Goal: Task Accomplishment & Management: Use online tool/utility

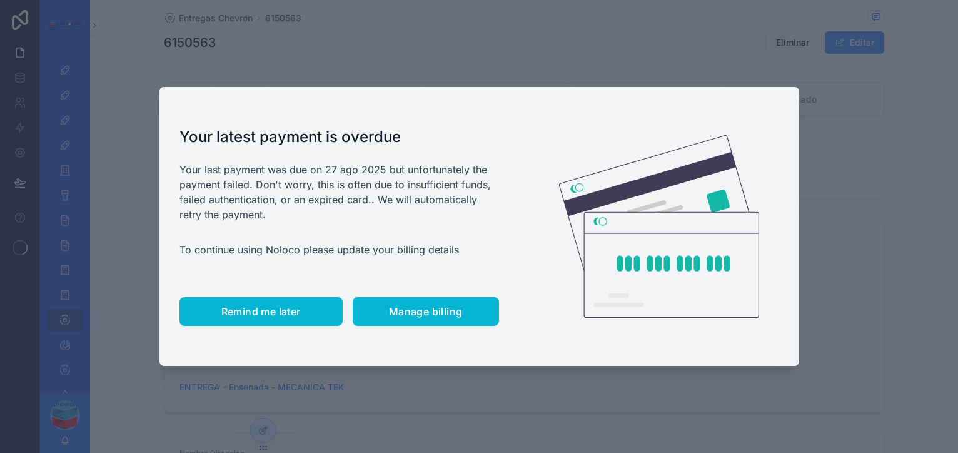
click at [258, 313] on span "Remind me later" at bounding box center [260, 311] width 79 height 13
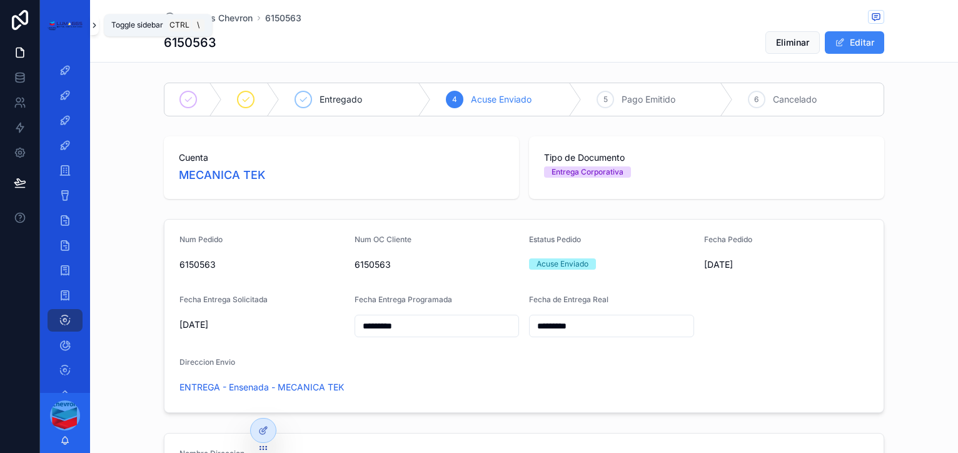
click at [96, 23] on icon "scrollable content" at bounding box center [94, 25] width 9 height 9
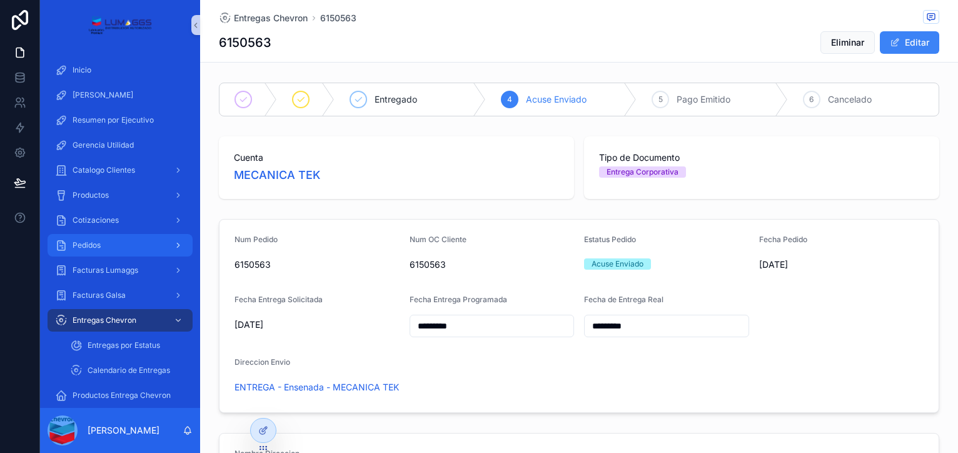
click at [129, 241] on div "Pedidos" at bounding box center [120, 245] width 130 height 20
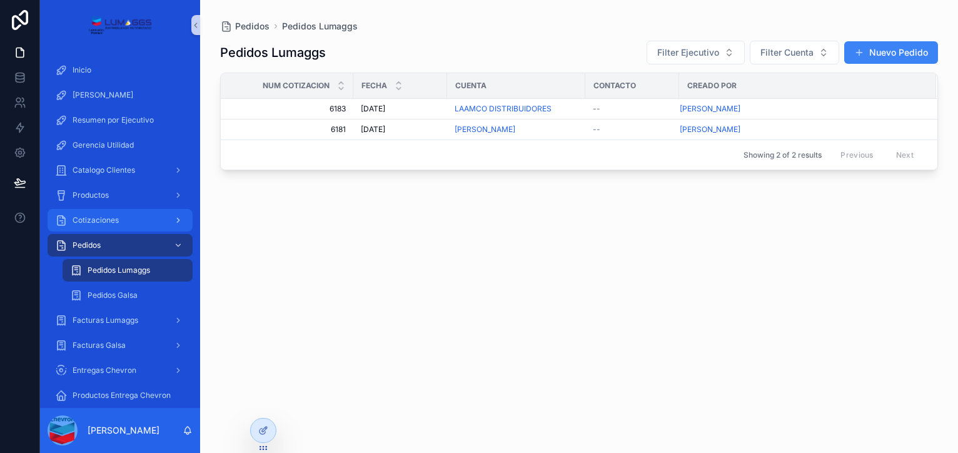
click at [114, 213] on div "Cotizaciones" at bounding box center [120, 220] width 130 height 20
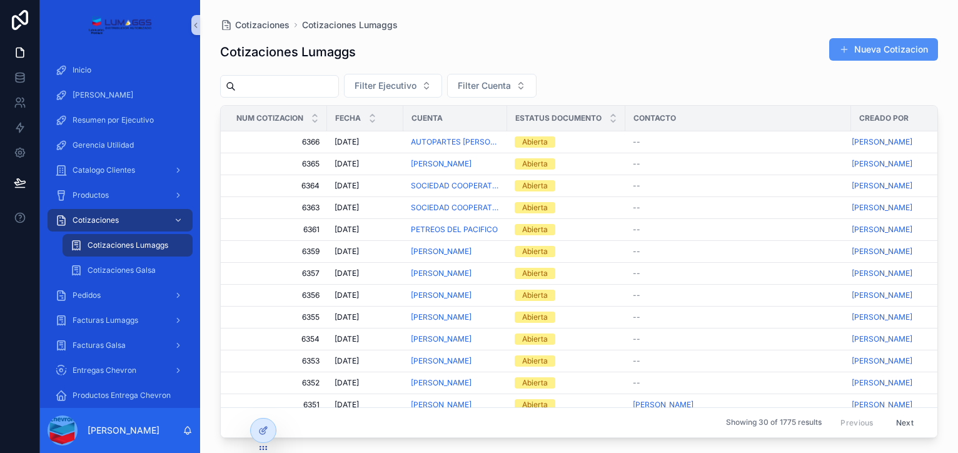
click at [878, 55] on button "Nueva Cotizacion" at bounding box center [883, 49] width 109 height 23
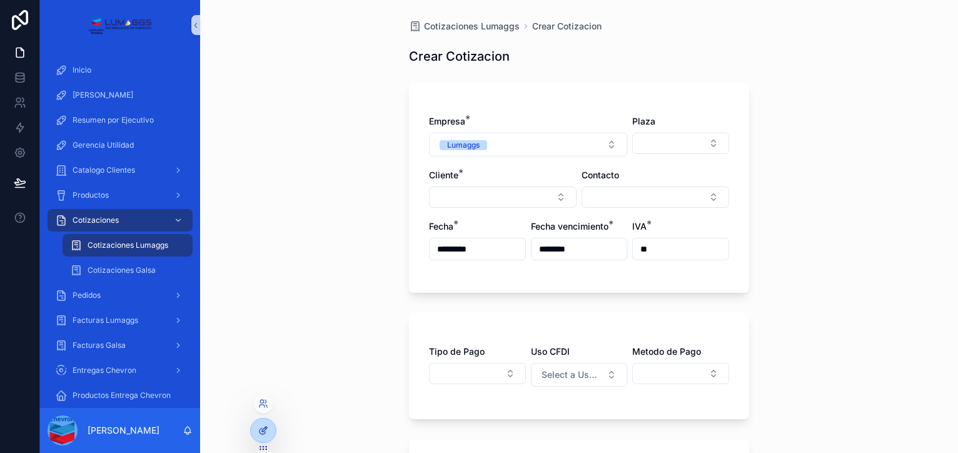
click at [271, 428] on div at bounding box center [263, 430] width 25 height 24
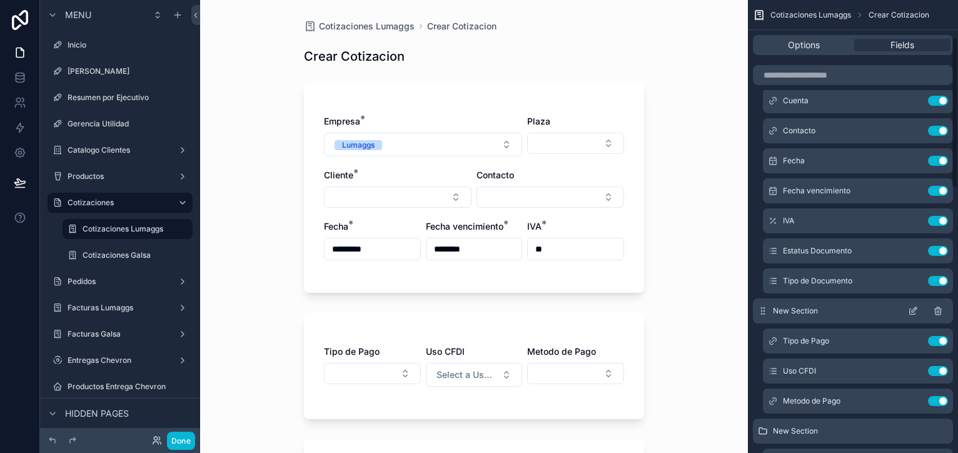
scroll to position [125, 0]
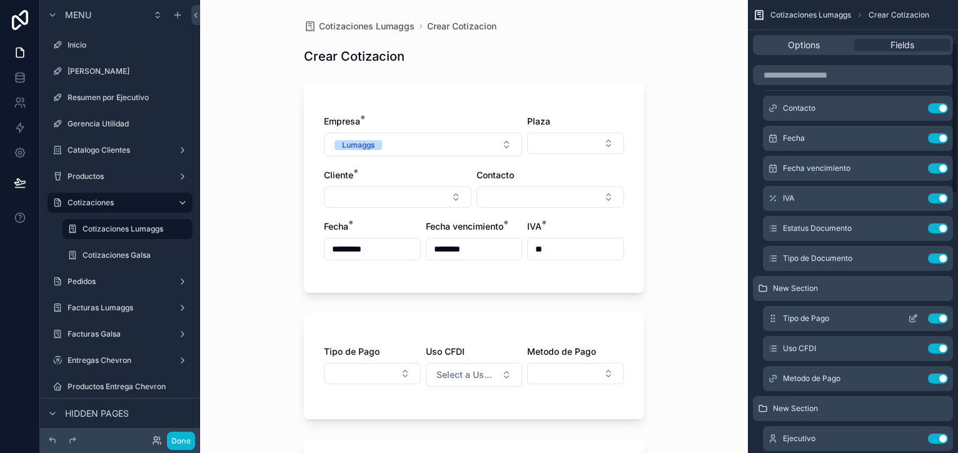
click at [915, 317] on icon "scrollable content" at bounding box center [913, 316] width 5 height 5
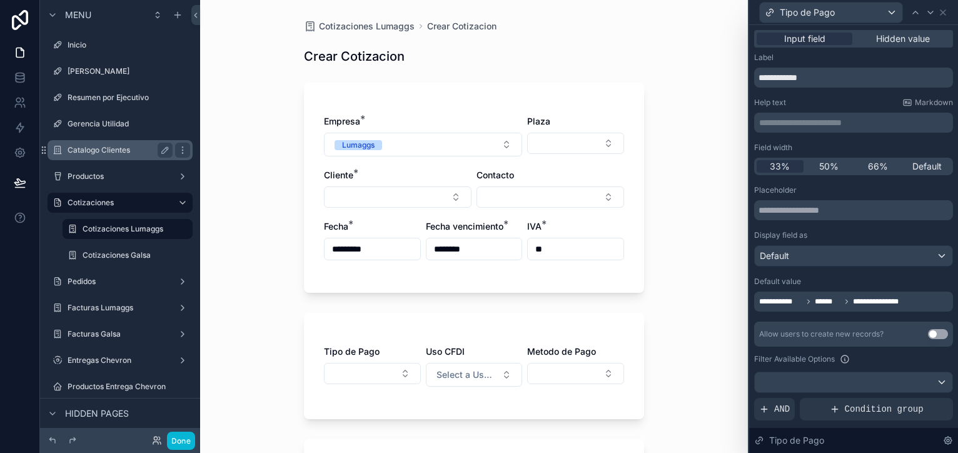
click at [81, 159] on div "Catalogo Clientes" at bounding box center [120, 150] width 140 height 20
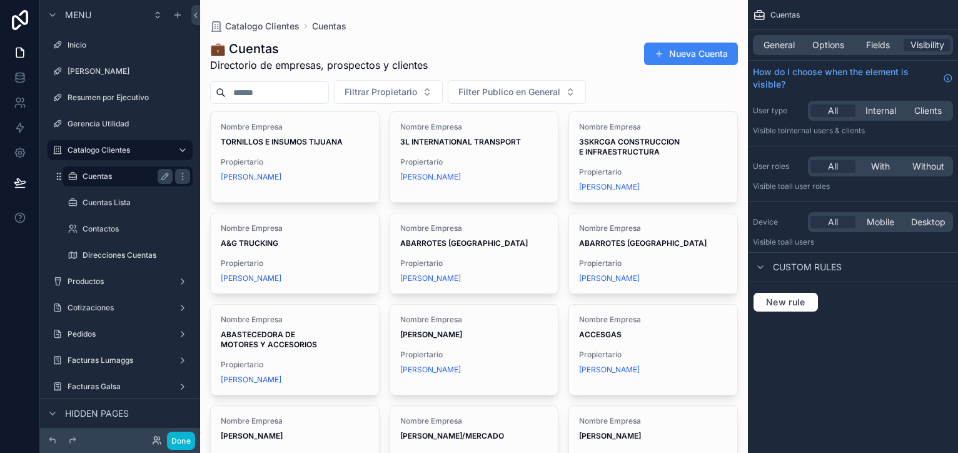
click at [95, 176] on label "Cuentas" at bounding box center [125, 176] width 85 height 10
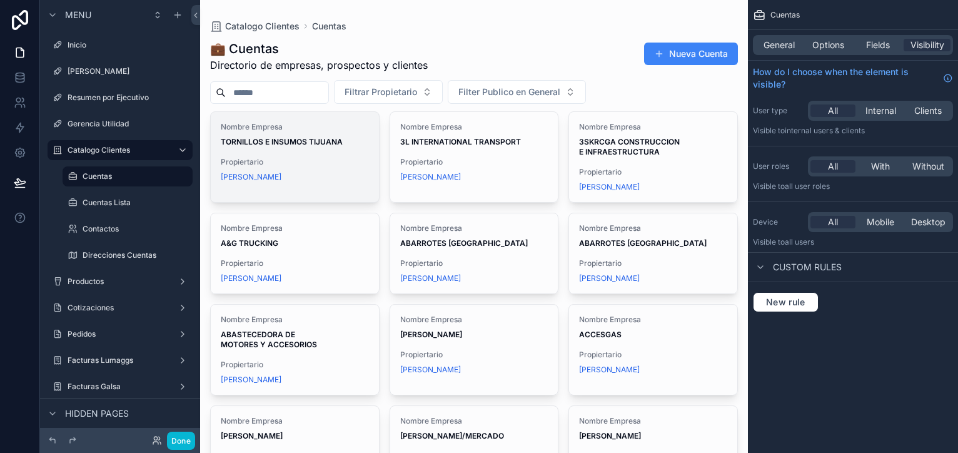
click at [308, 174] on div "[PERSON_NAME]" at bounding box center [295, 177] width 148 height 10
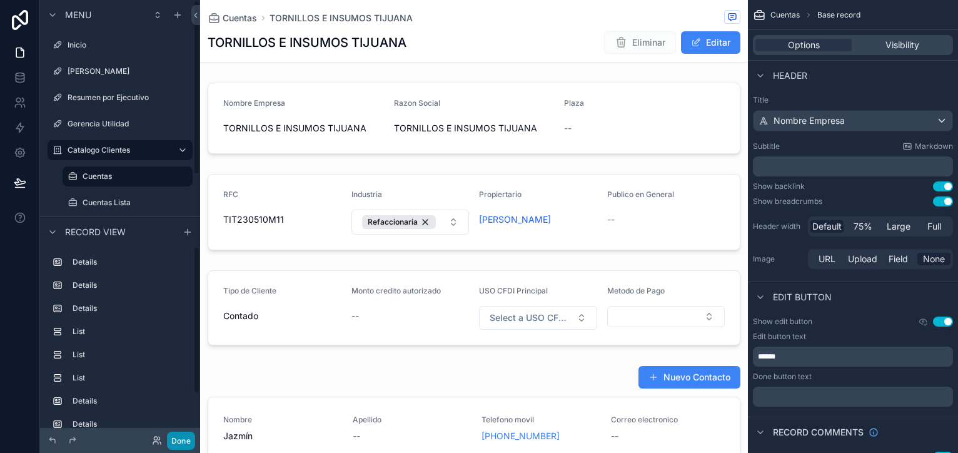
click at [170, 433] on button "Done" at bounding box center [181, 440] width 28 height 18
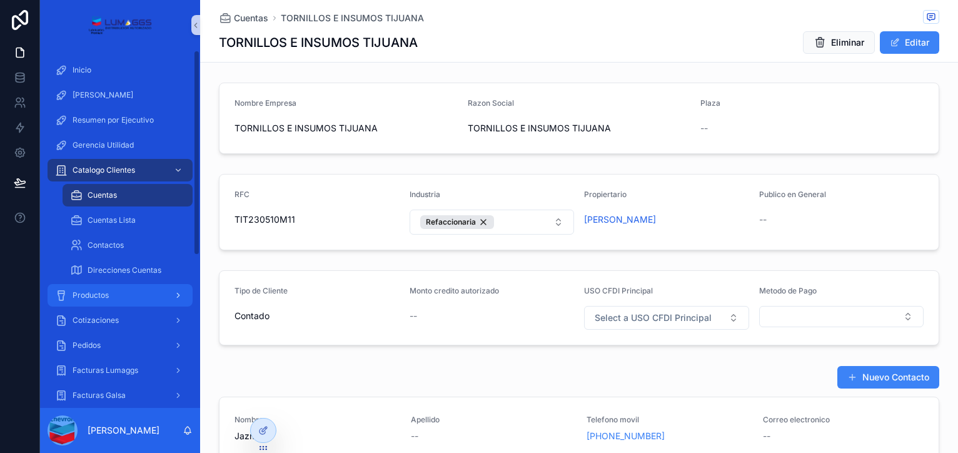
click at [123, 298] on div "Productos" at bounding box center [120, 295] width 130 height 20
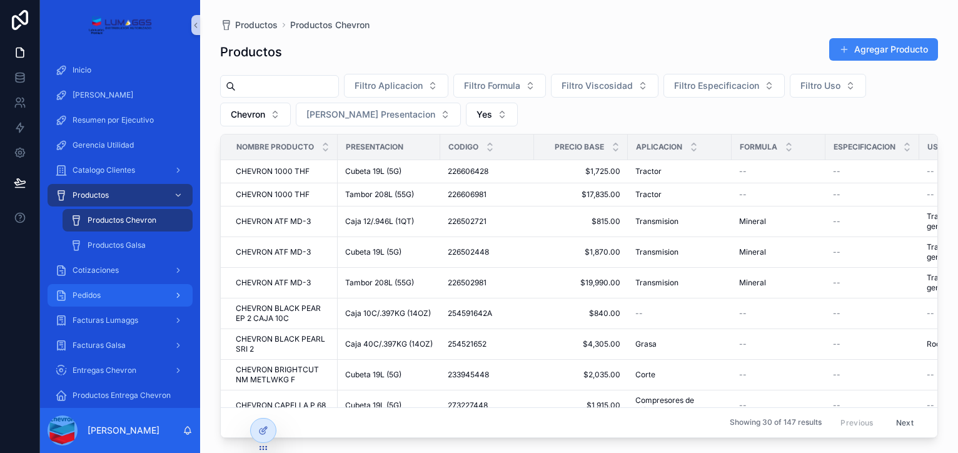
click at [123, 295] on div "Pedidos" at bounding box center [120, 295] width 130 height 20
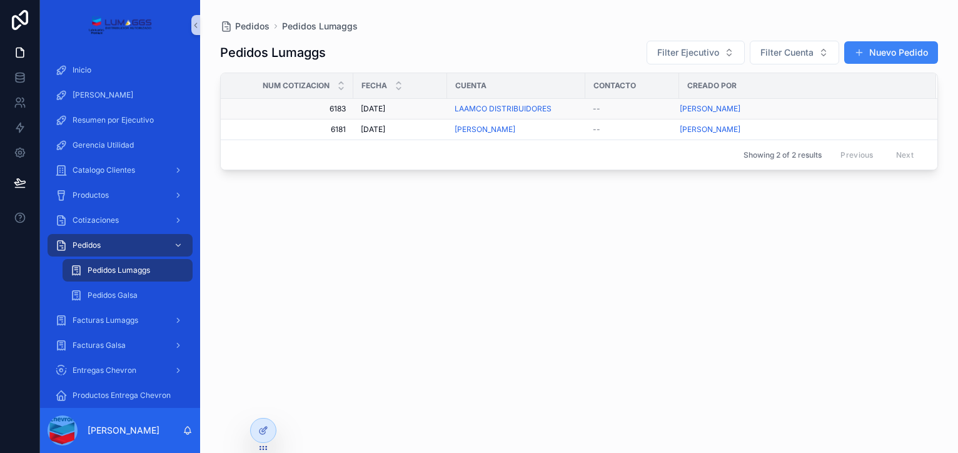
click at [771, 112] on div "[PERSON_NAME]" at bounding box center [800, 109] width 241 height 10
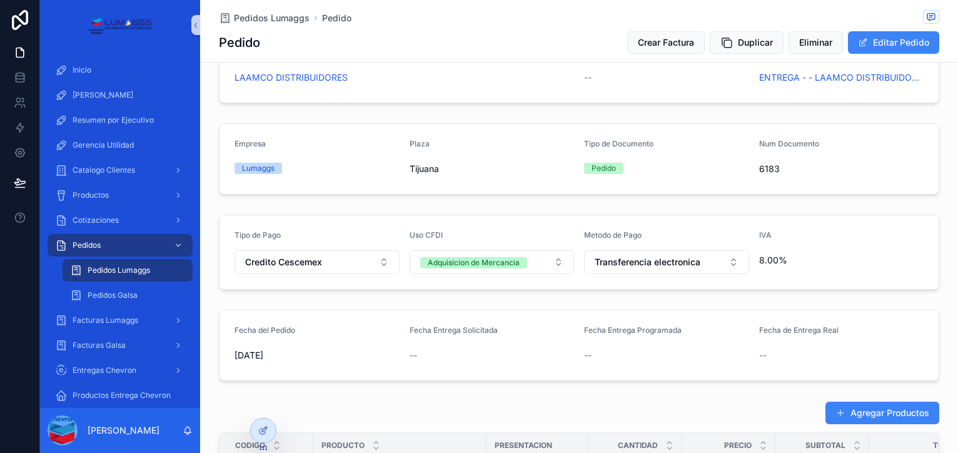
scroll to position [83, 0]
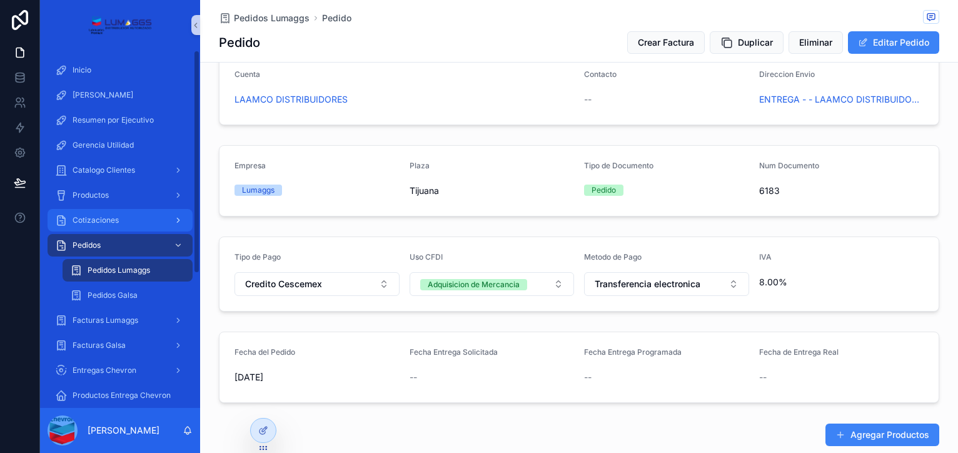
click at [84, 212] on div "Cotizaciones" at bounding box center [120, 220] width 130 height 20
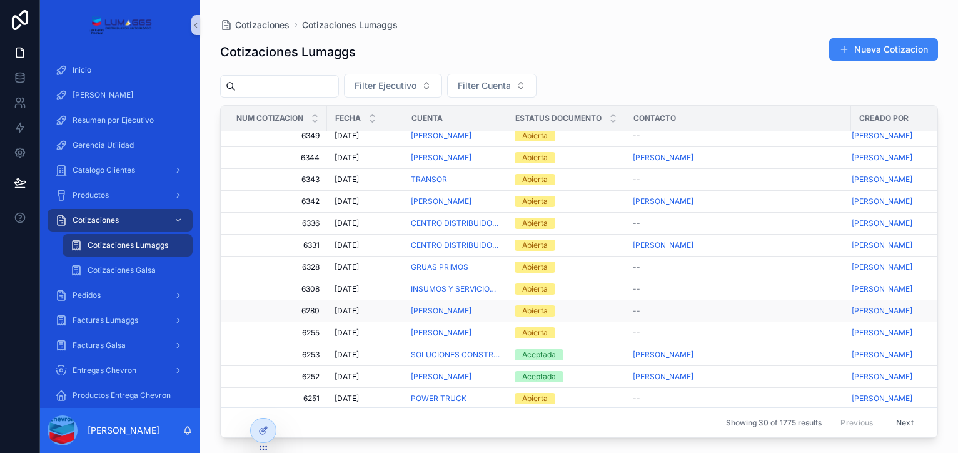
scroll to position [385, 0]
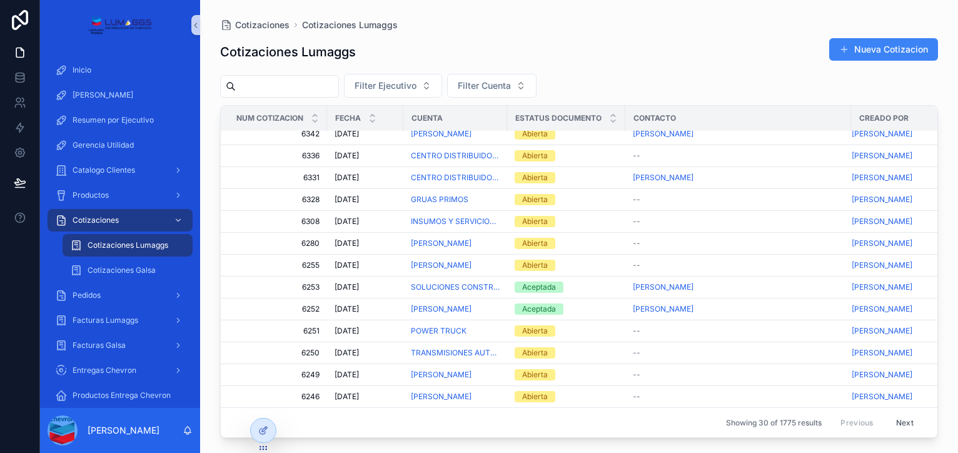
click at [890, 413] on button "Next" at bounding box center [904, 422] width 35 height 19
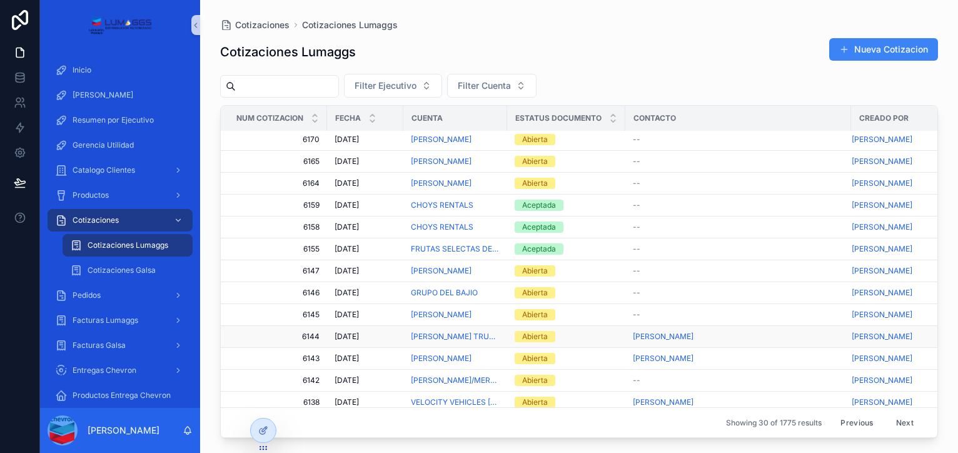
scroll to position [260, 0]
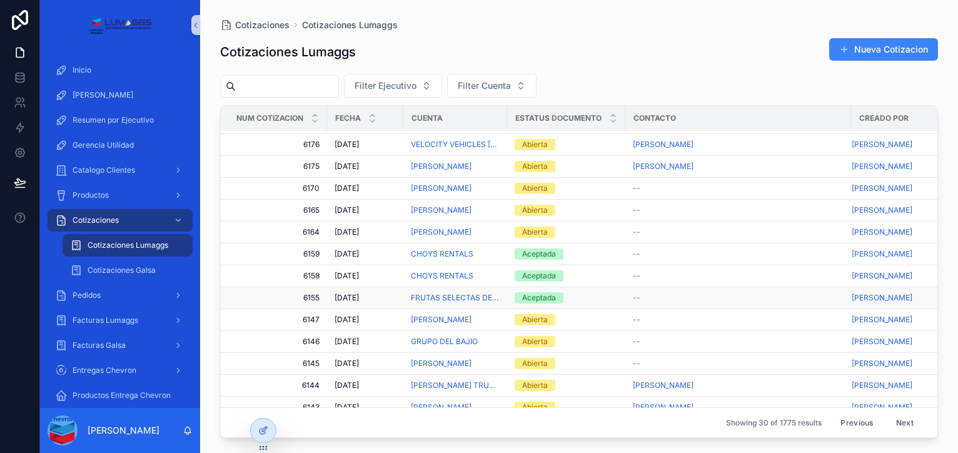
click at [571, 296] on div "Aceptada" at bounding box center [565, 297] width 103 height 11
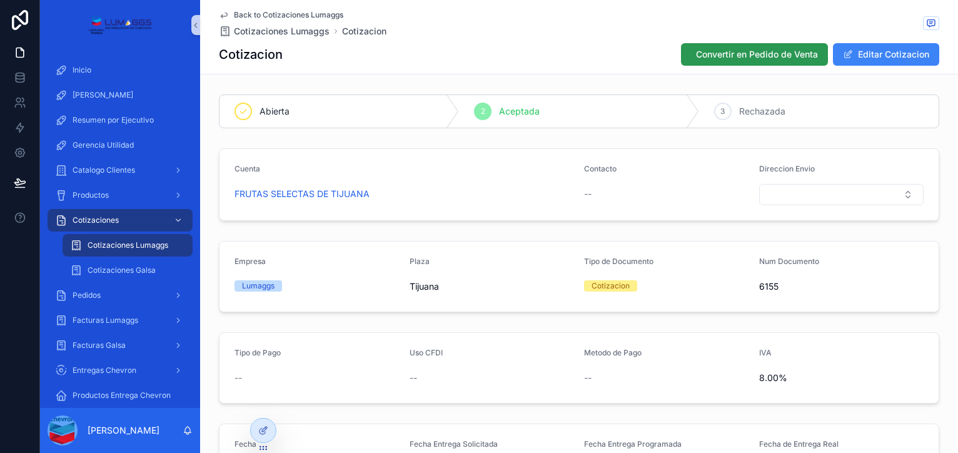
click at [696, 51] on span "Convertir en Pedido de Venta" at bounding box center [757, 54] width 122 height 13
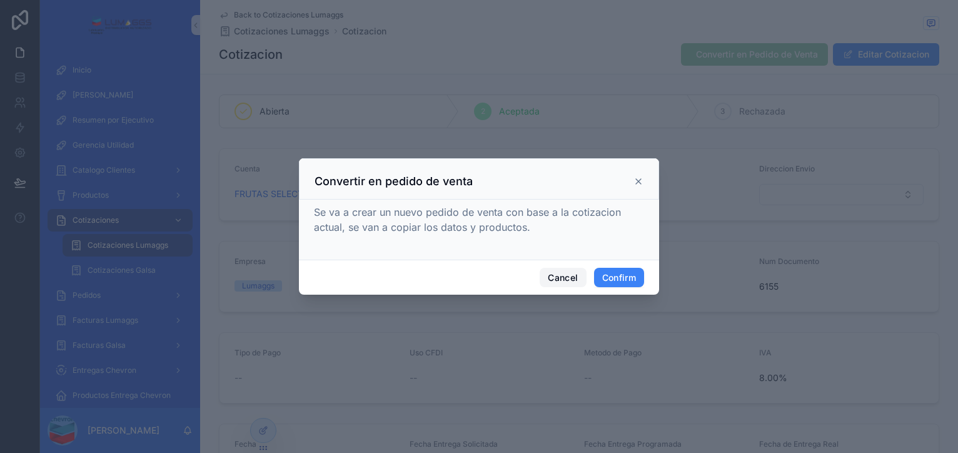
click at [559, 270] on button "Cancel" at bounding box center [562, 278] width 46 height 20
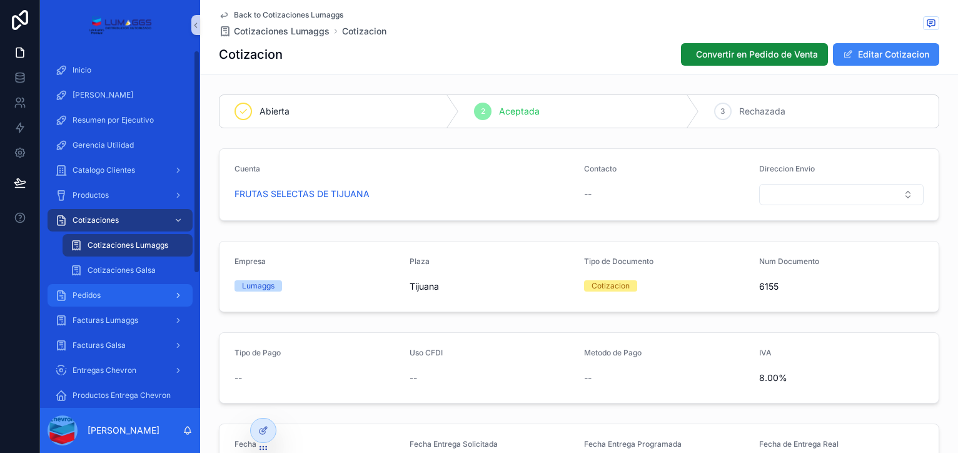
click at [90, 293] on span "Pedidos" at bounding box center [87, 295] width 28 height 10
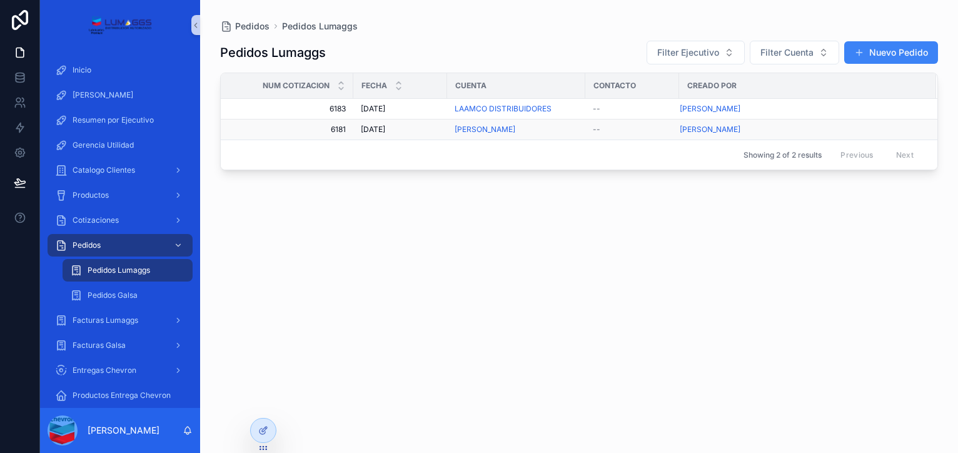
click at [551, 133] on div "[PERSON_NAME]" at bounding box center [515, 129] width 123 height 10
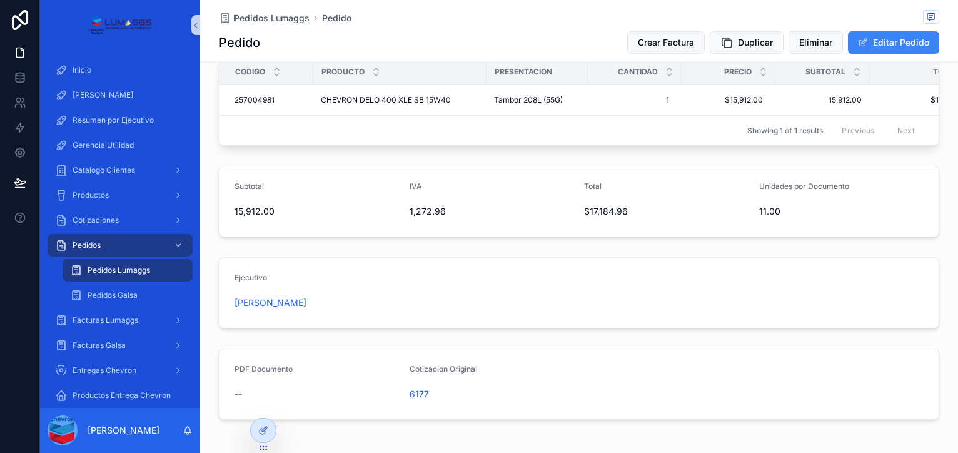
scroll to position [535, 0]
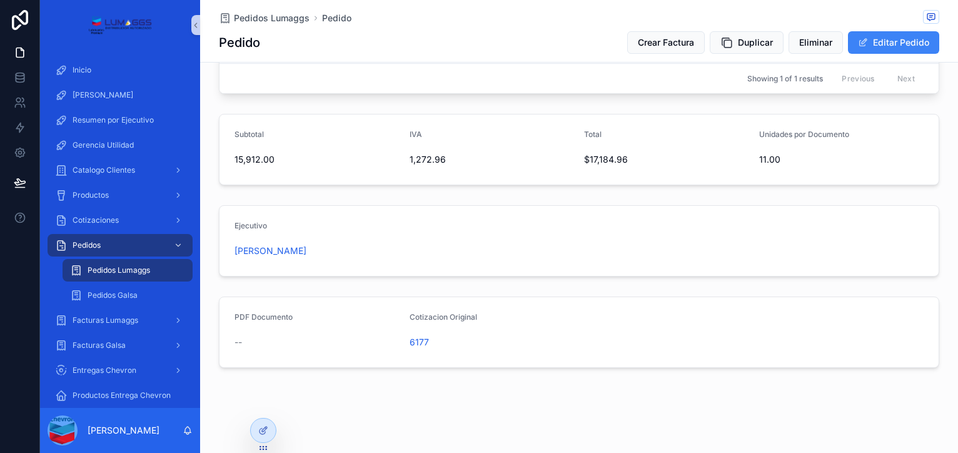
click at [352, 27] on div "Pedidos Lumaggs Pedido Pedido Crear Factura Duplicar Eliminar Editar Pedido" at bounding box center [579, 31] width 720 height 62
click at [110, 213] on div "Cotizaciones" at bounding box center [120, 220] width 130 height 20
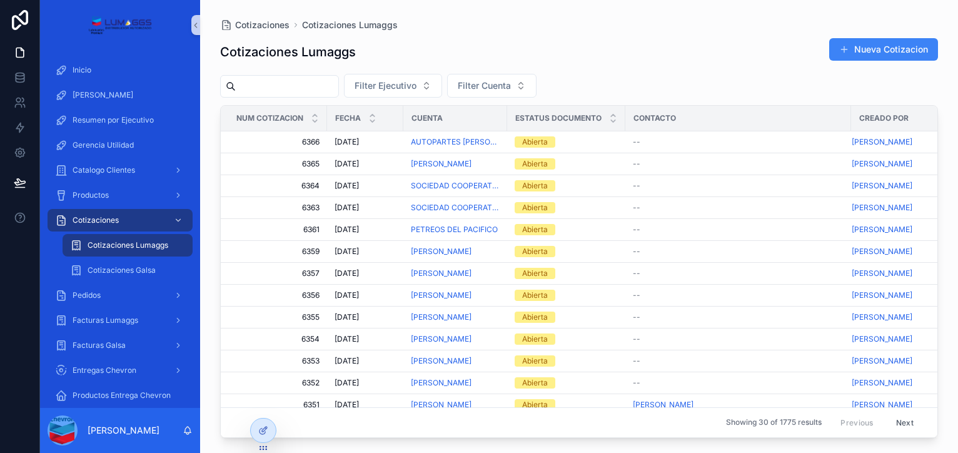
click at [308, 91] on input "scrollable content" at bounding box center [287, 87] width 103 height 18
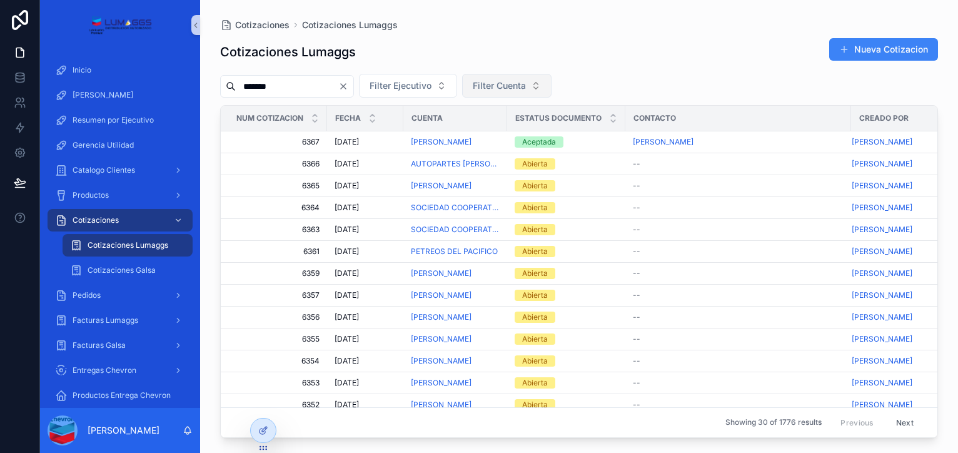
type input "*******"
click at [526, 89] on span "Filter Cuenta" at bounding box center [499, 85] width 53 height 13
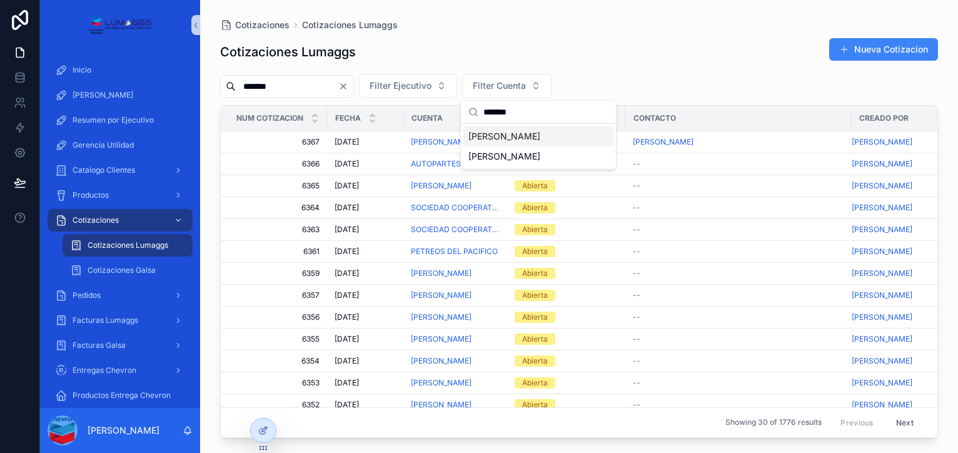
type input "*******"
click at [534, 136] on span "[PERSON_NAME]" at bounding box center [504, 136] width 72 height 13
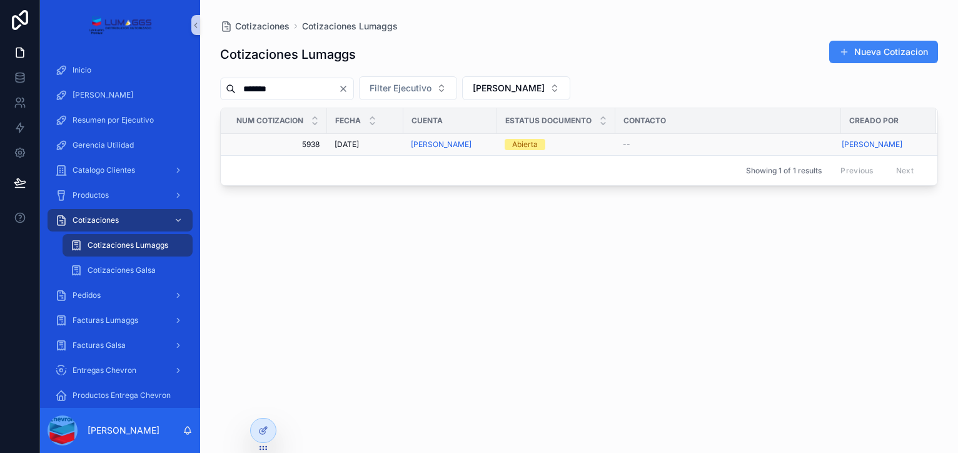
click at [674, 141] on div "--" at bounding box center [728, 144] width 211 height 10
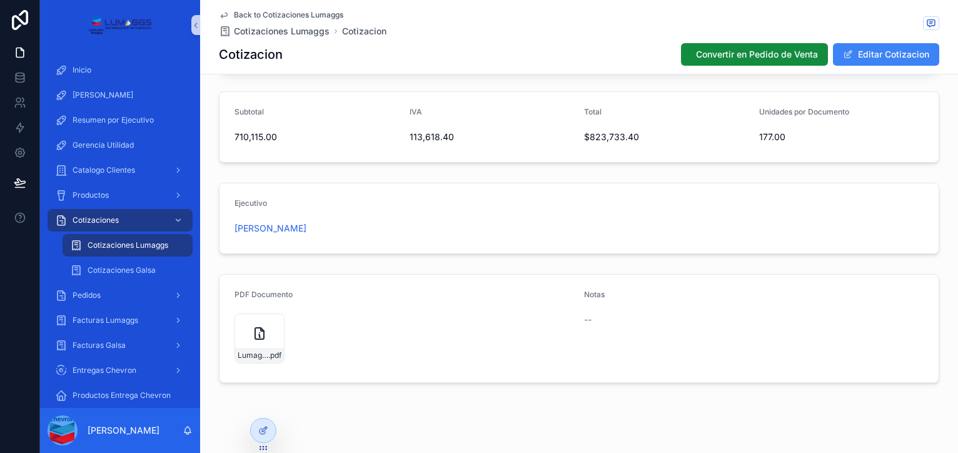
scroll to position [643, 0]
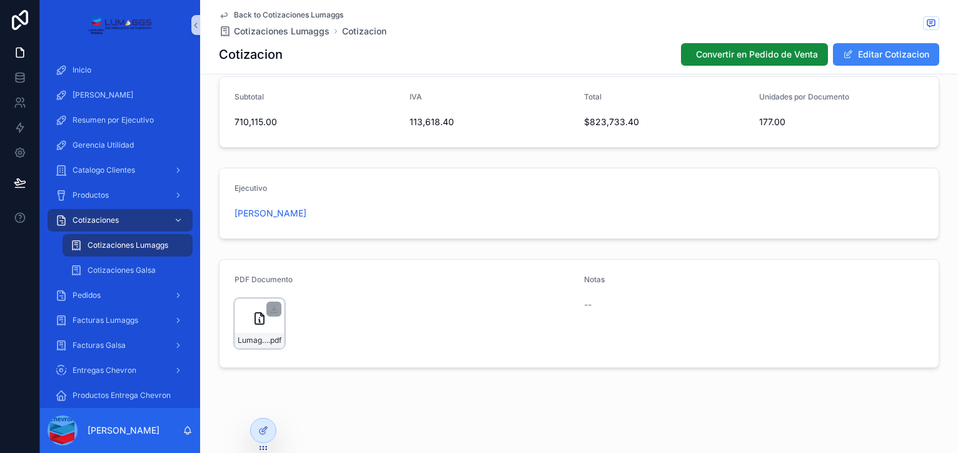
click at [252, 324] on icon "scrollable content" at bounding box center [259, 318] width 15 height 15
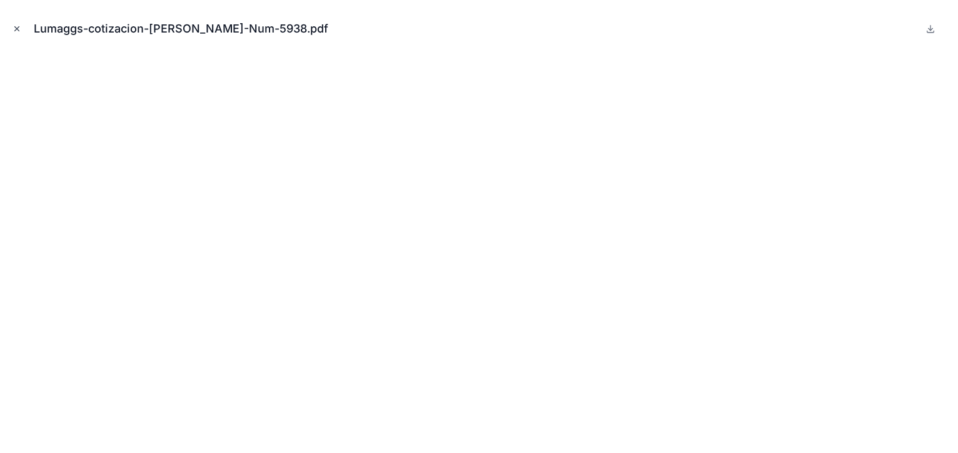
click at [13, 31] on icon "Close modal" at bounding box center [17, 28] width 9 height 9
